Goal: Transaction & Acquisition: Purchase product/service

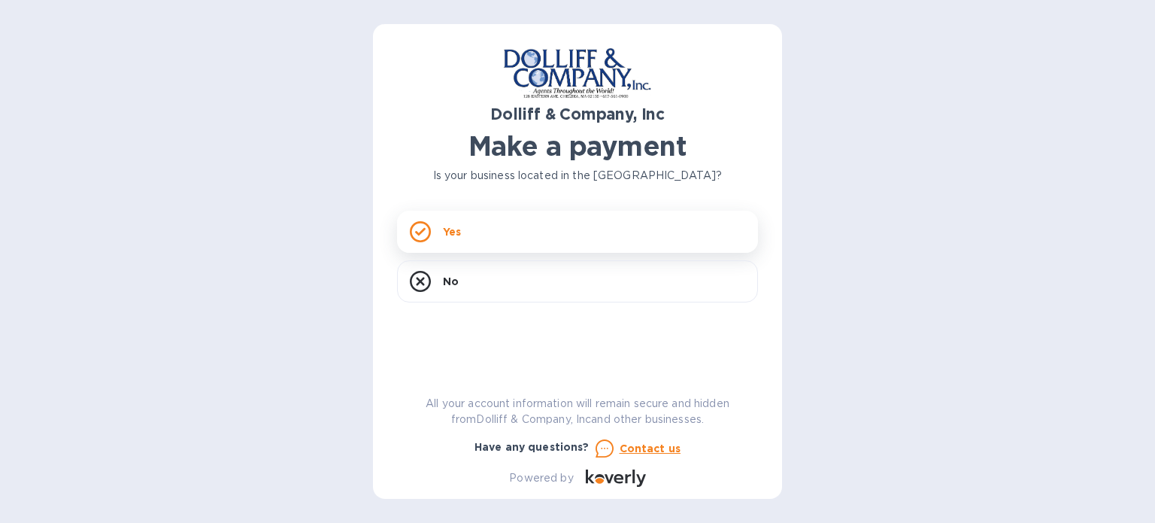
click at [496, 232] on div "Yes" at bounding box center [577, 232] width 361 height 42
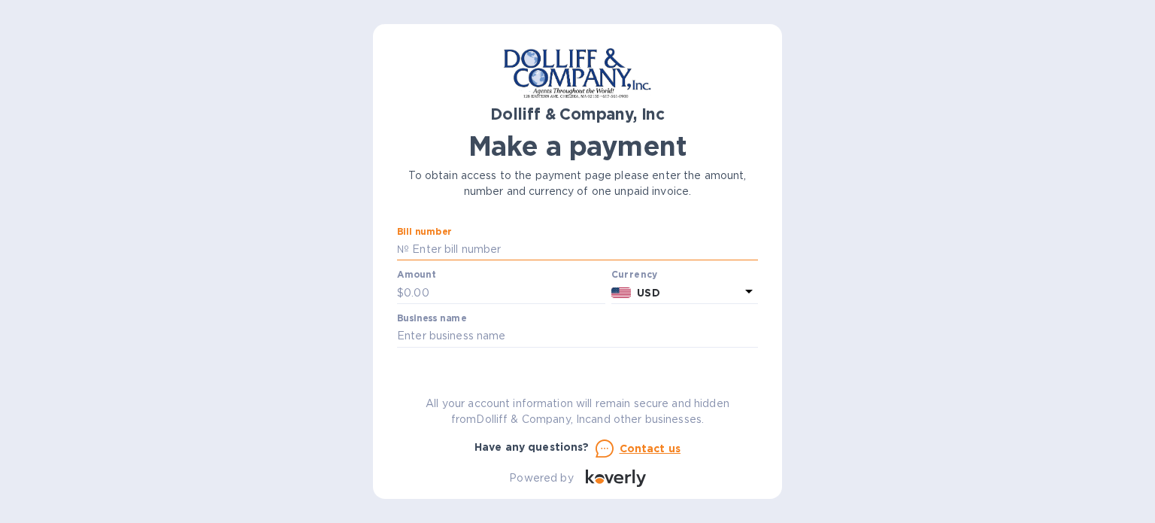
click at [457, 247] on input "text" at bounding box center [583, 249] width 349 height 23
type input "924480"
click at [439, 291] on input "text" at bounding box center [505, 292] width 202 height 23
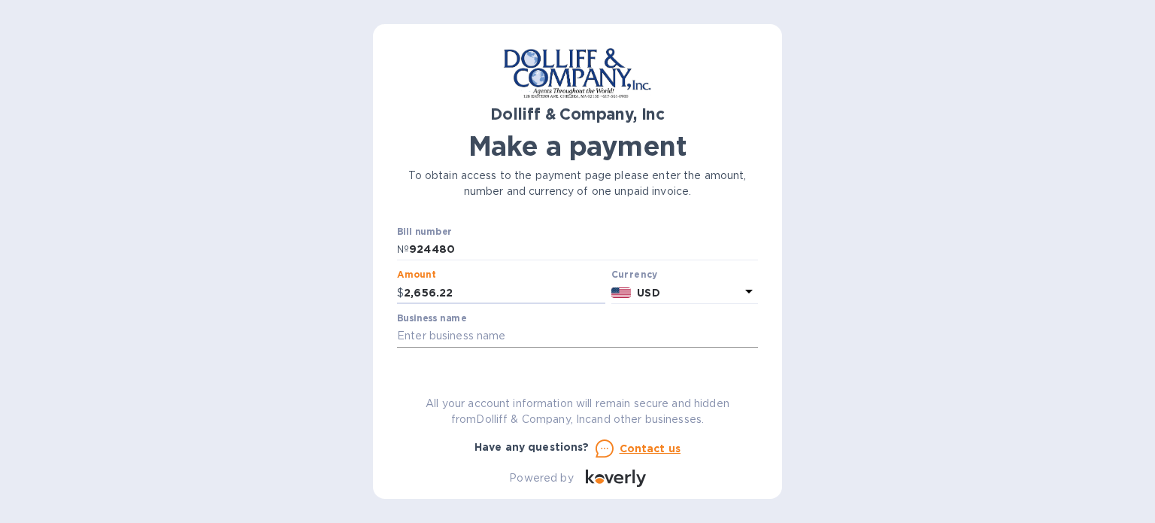
type input "2,656.22"
click at [443, 332] on input "text" at bounding box center [577, 336] width 361 height 23
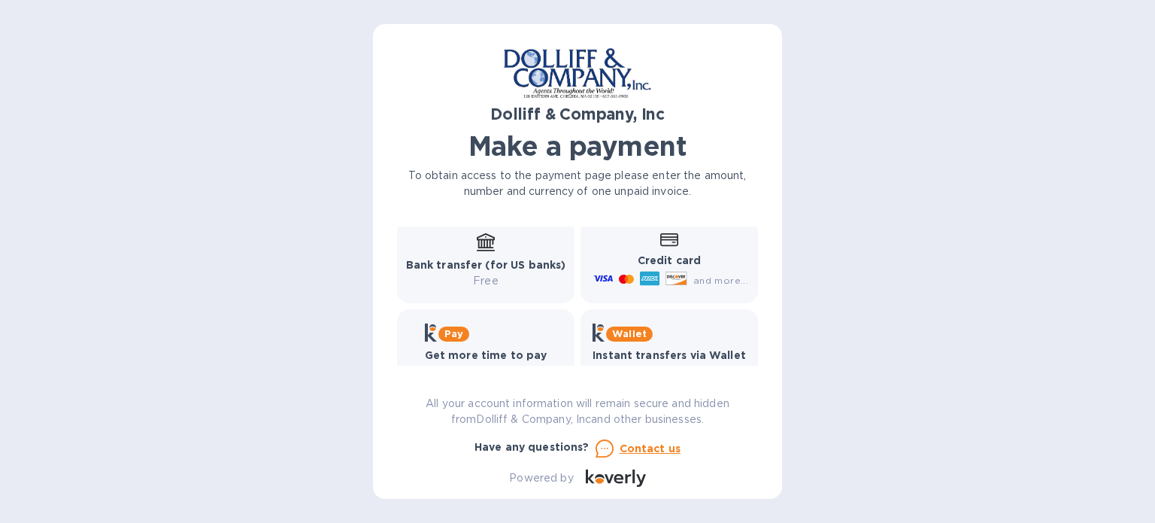
scroll to position [75, 0]
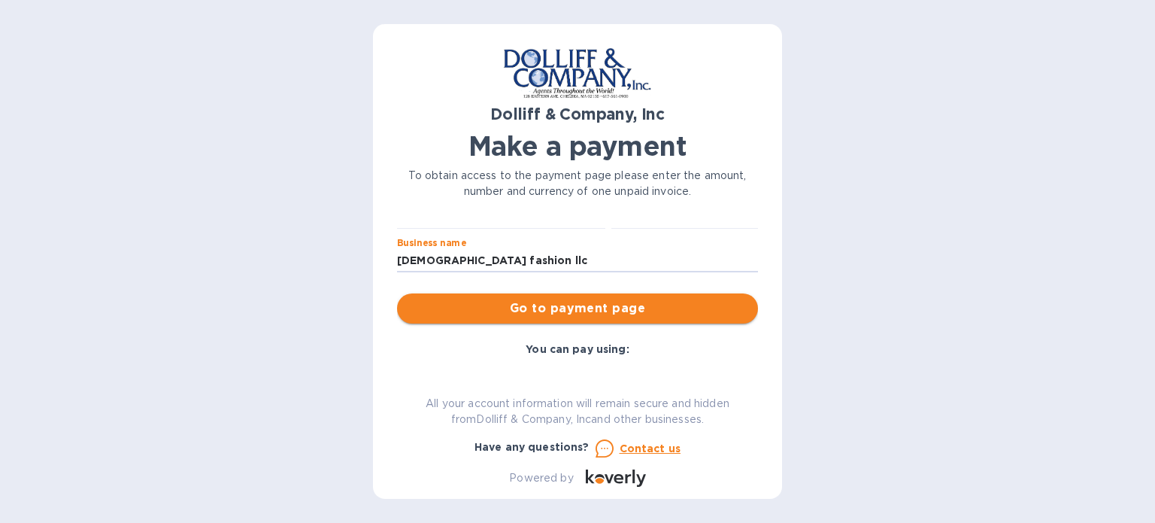
type input "[DEMOGRAPHIC_DATA] fashion llc"
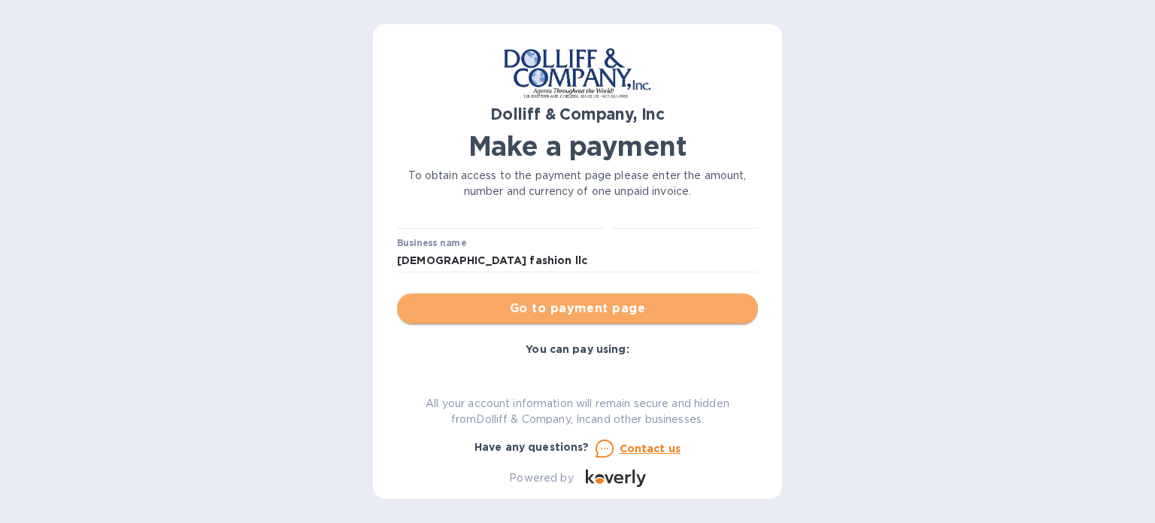
click at [614, 308] on span "Go to payment page" at bounding box center [577, 308] width 337 height 18
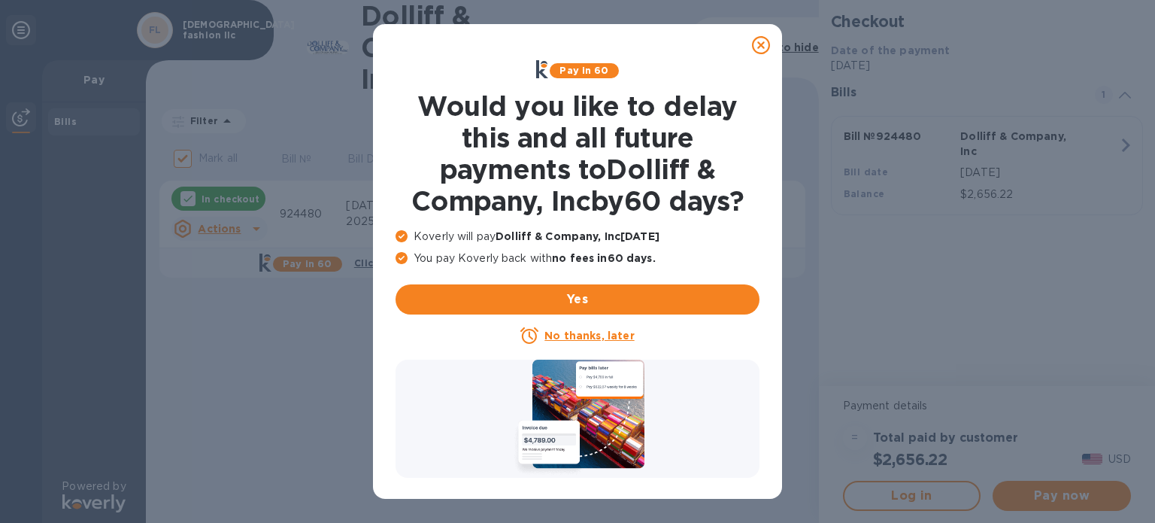
click at [589, 333] on u "No thanks, later" at bounding box center [590, 335] width 90 height 12
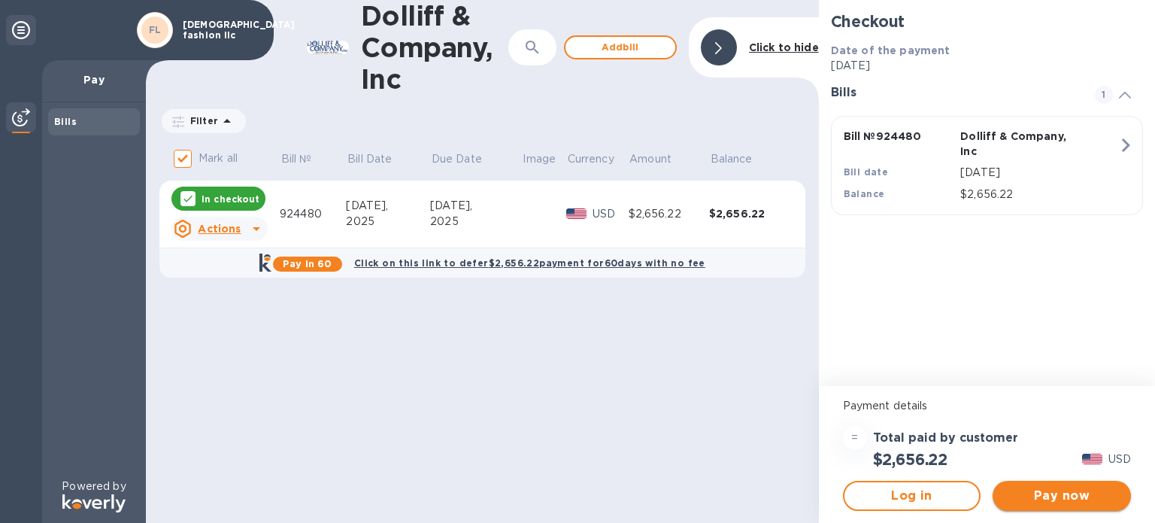
click at [1074, 492] on span "Pay now" at bounding box center [1062, 496] width 114 height 18
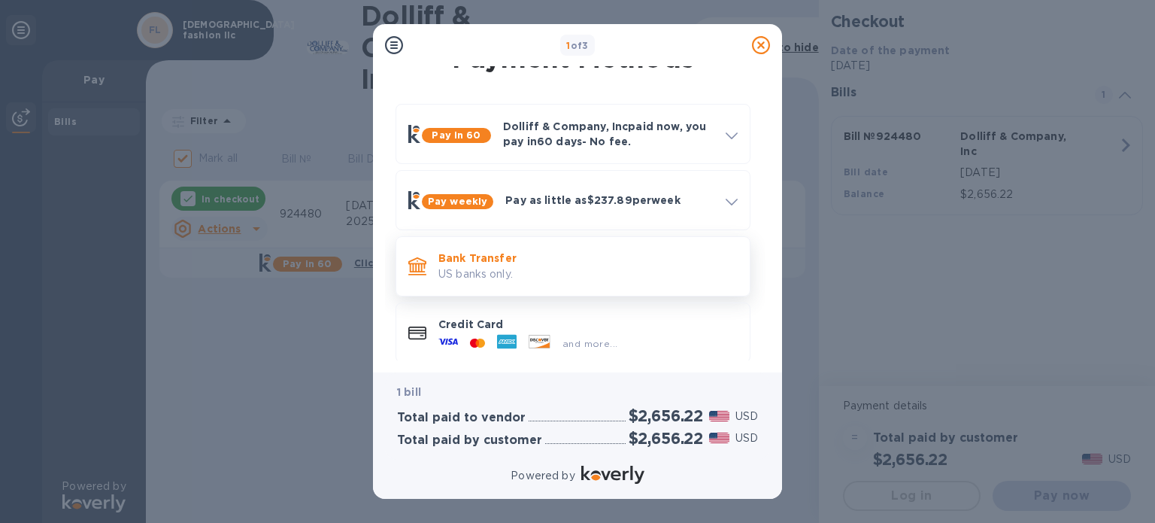
scroll to position [41, 0]
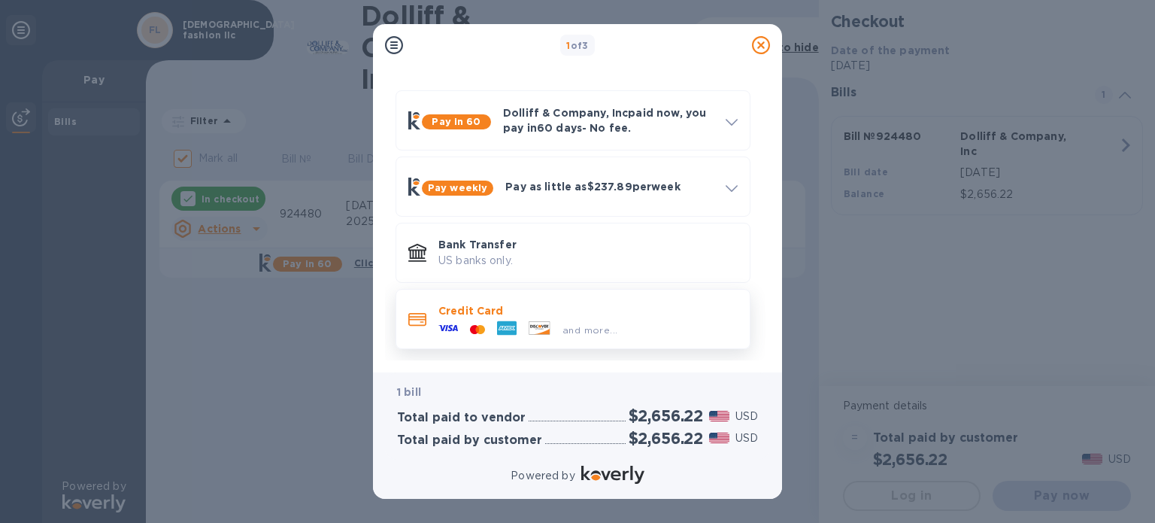
click at [519, 311] on p "Credit Card" at bounding box center [587, 310] width 299 height 15
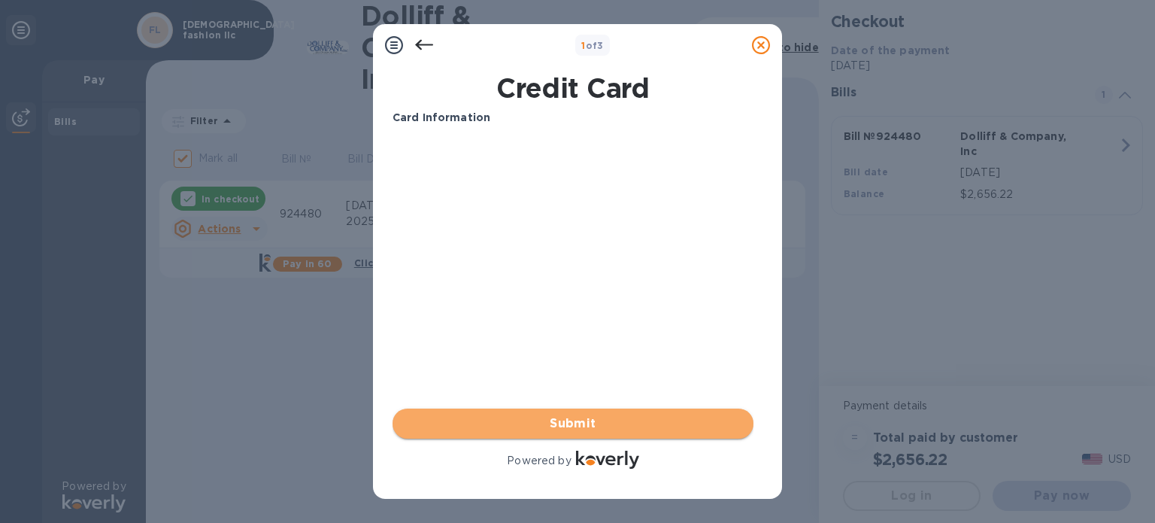
click at [611, 423] on span "Submit" at bounding box center [573, 423] width 337 height 18
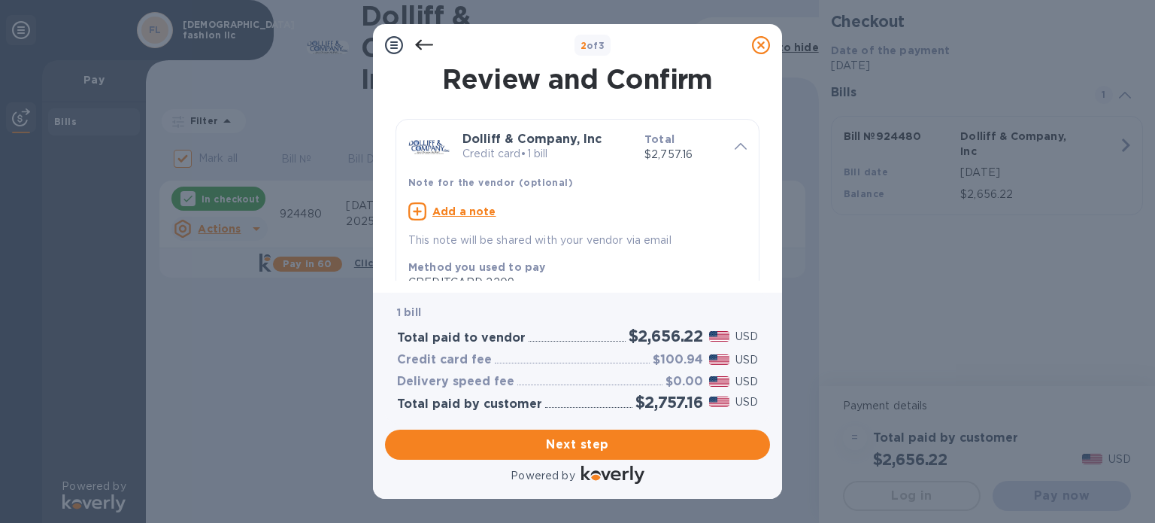
click at [421, 42] on icon at bounding box center [424, 45] width 18 height 18
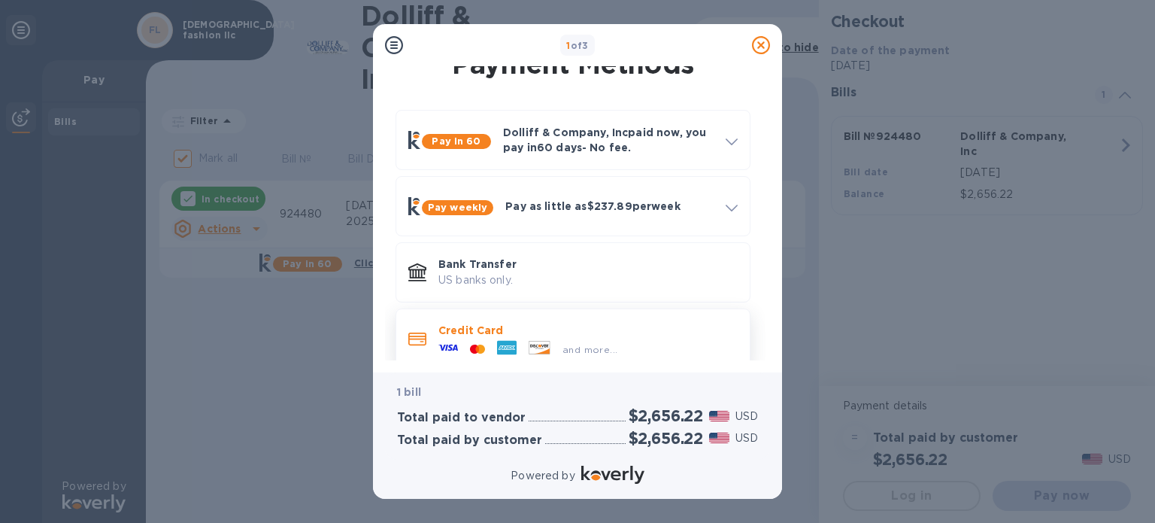
scroll to position [41, 0]
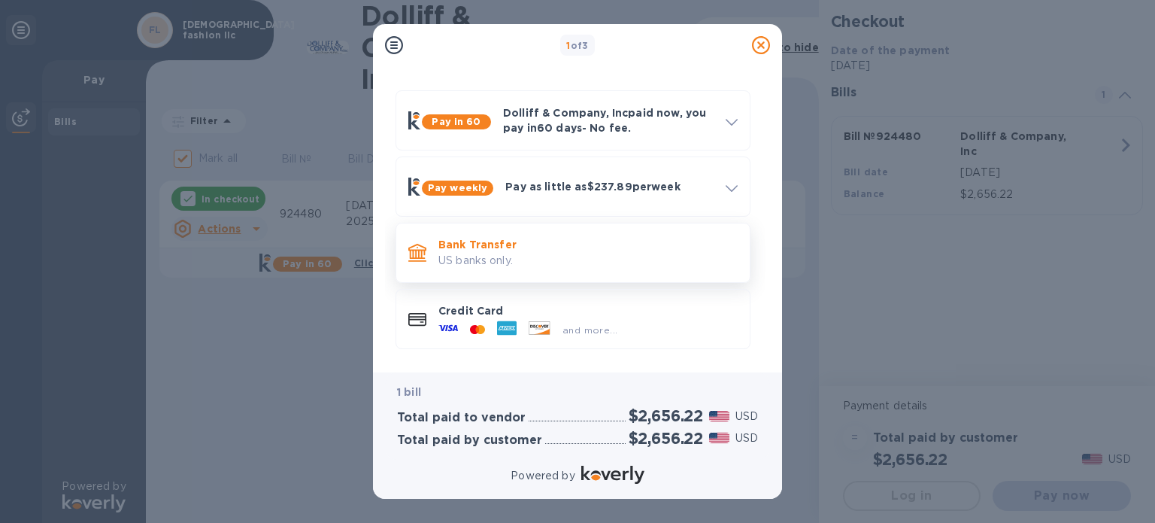
click at [563, 244] on p "Bank Transfer" at bounding box center [587, 244] width 299 height 15
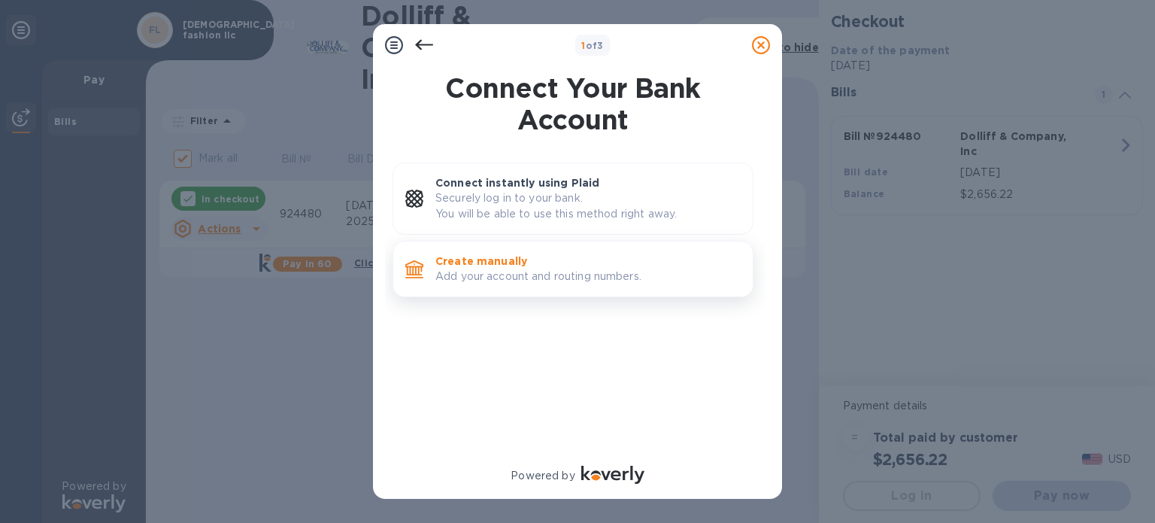
click at [617, 273] on p "Add your account and routing numbers." at bounding box center [587, 277] width 305 height 16
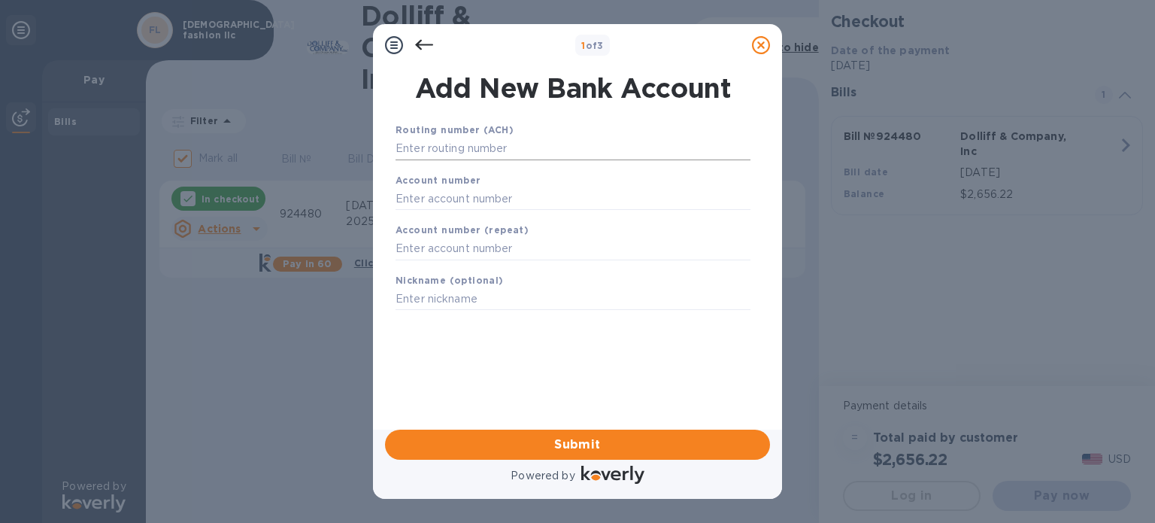
click at [451, 148] on input "text" at bounding box center [573, 149] width 355 height 23
